Goal: Task Accomplishment & Management: Manage account settings

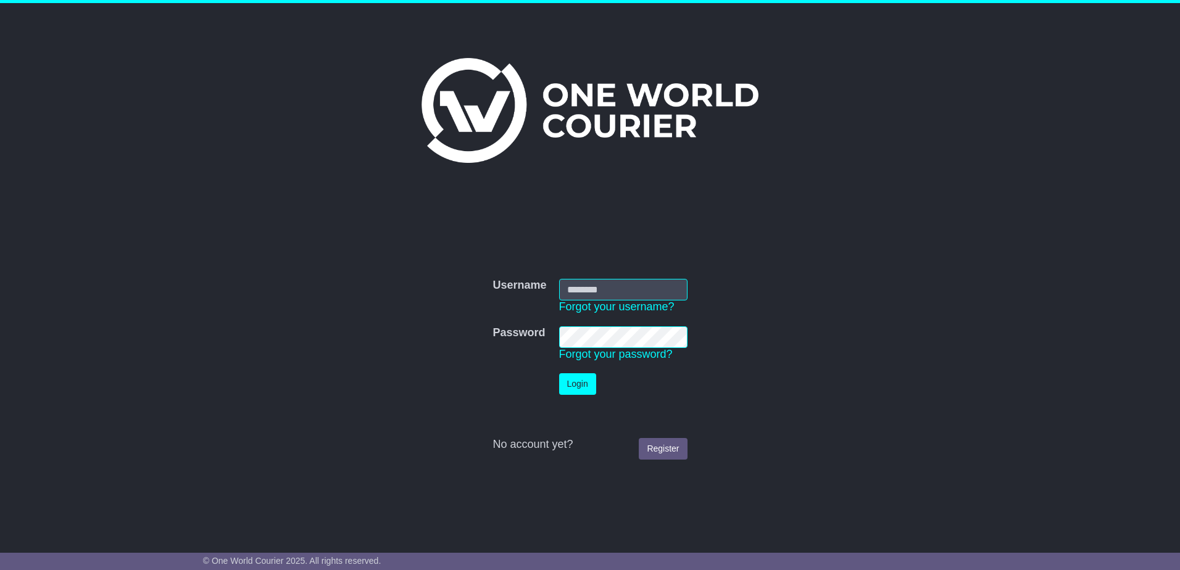
type input "**********"
click at [559, 374] on button "Login" at bounding box center [577, 385] width 37 height 22
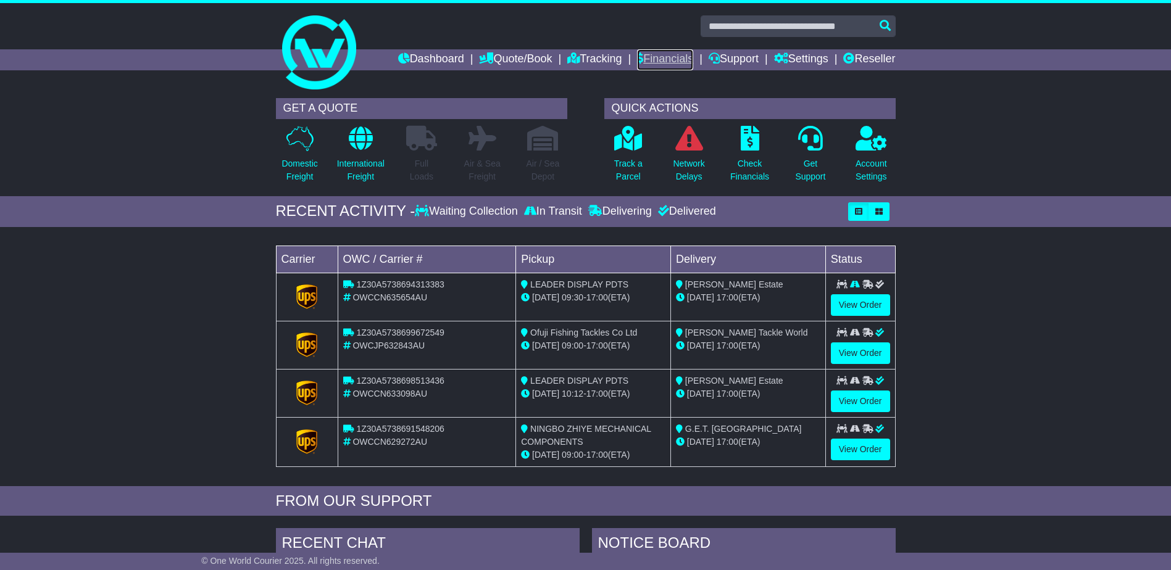
click at [663, 58] on link "Financials" at bounding box center [665, 59] width 56 height 21
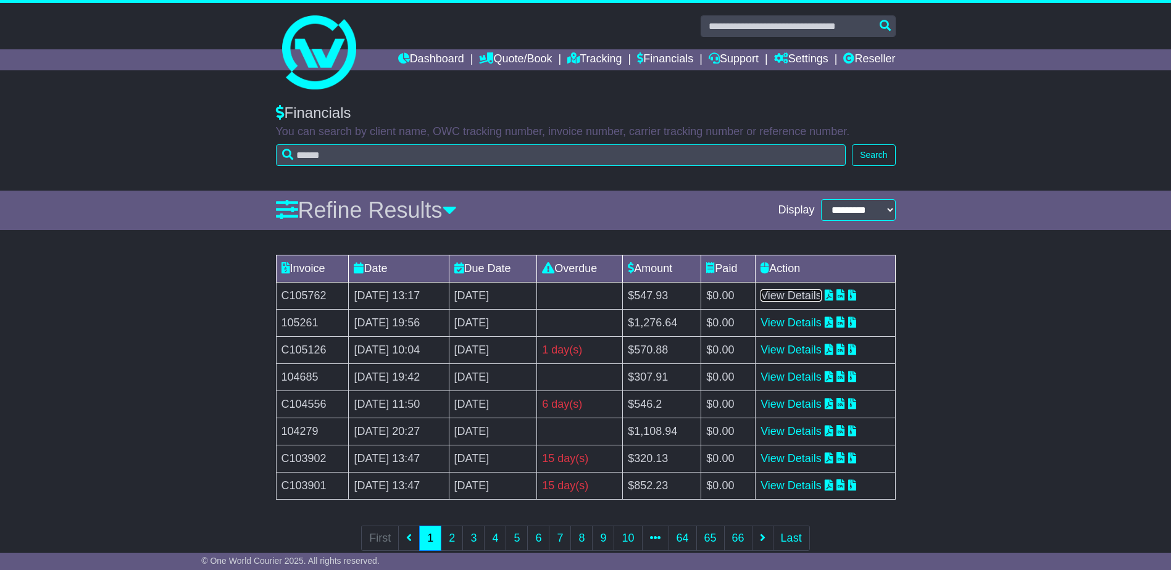
click at [822, 294] on link "View Details" at bounding box center [791, 296] width 61 height 12
click at [459, 535] on link "2" at bounding box center [452, 538] width 22 height 25
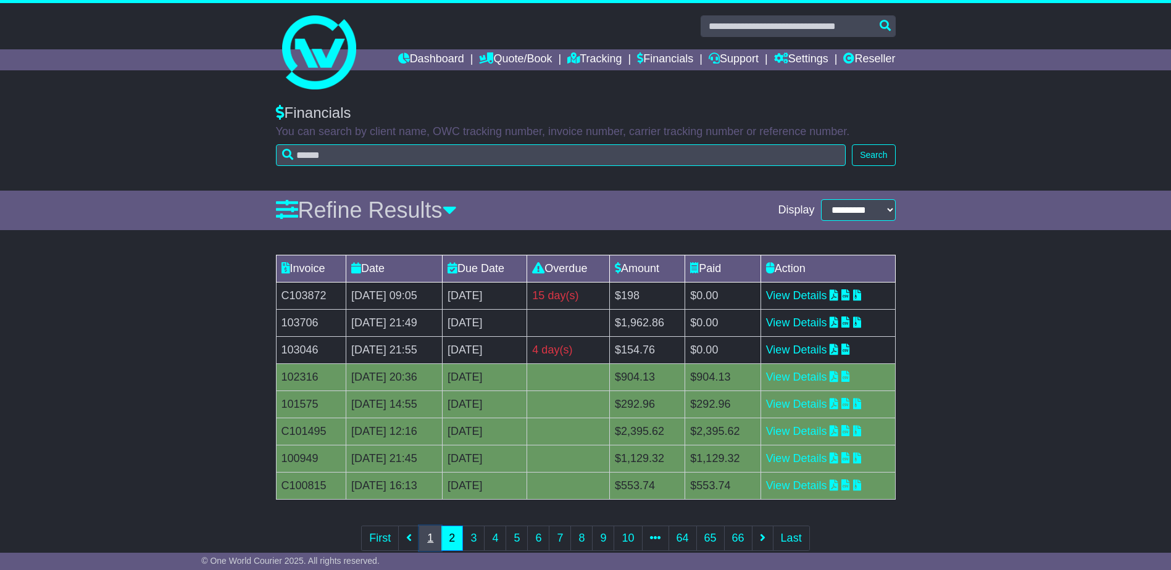
click at [426, 537] on link "1" at bounding box center [430, 538] width 22 height 25
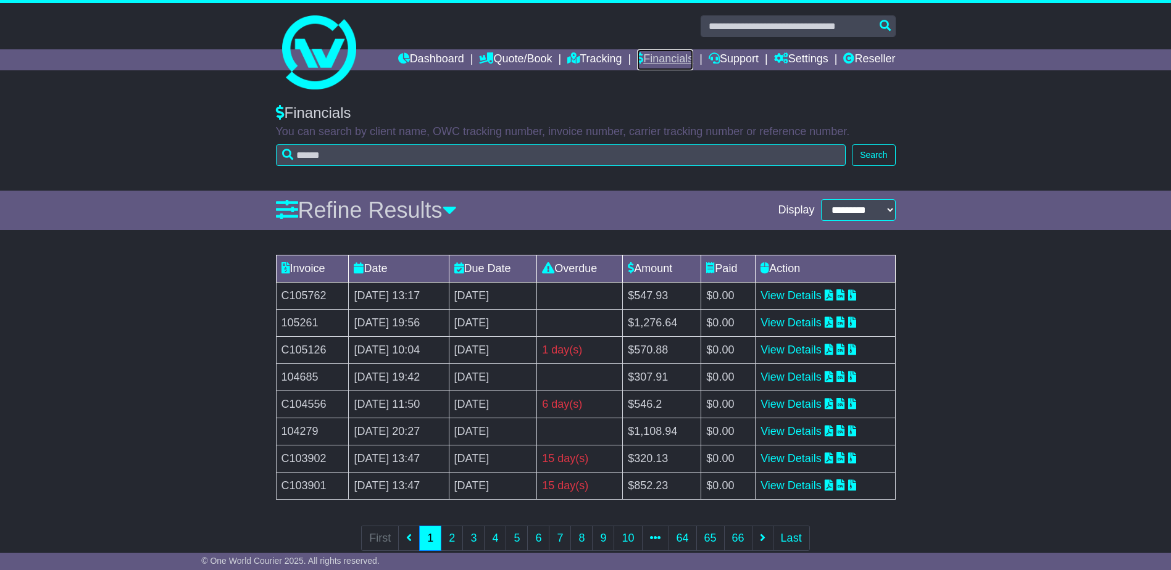
click at [644, 56] on link "Financials" at bounding box center [665, 59] width 56 height 21
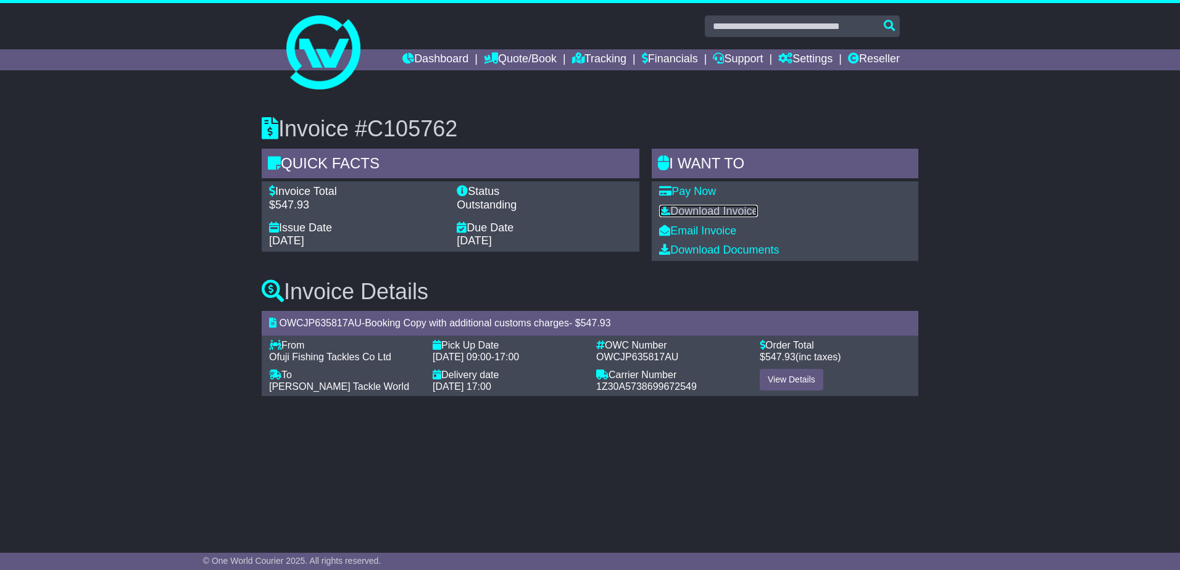
click at [741, 207] on link "Download Invoice" at bounding box center [708, 211] width 99 height 12
